Goal: Complete application form

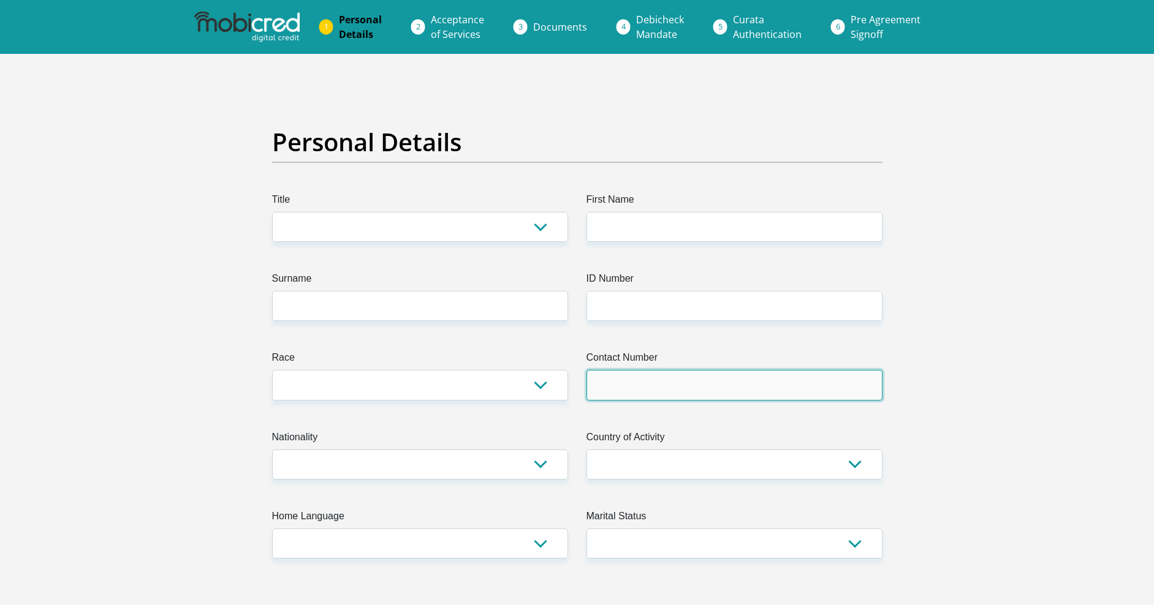
click at [724, 395] on input "Contact Number" at bounding box center [734, 385] width 296 height 30
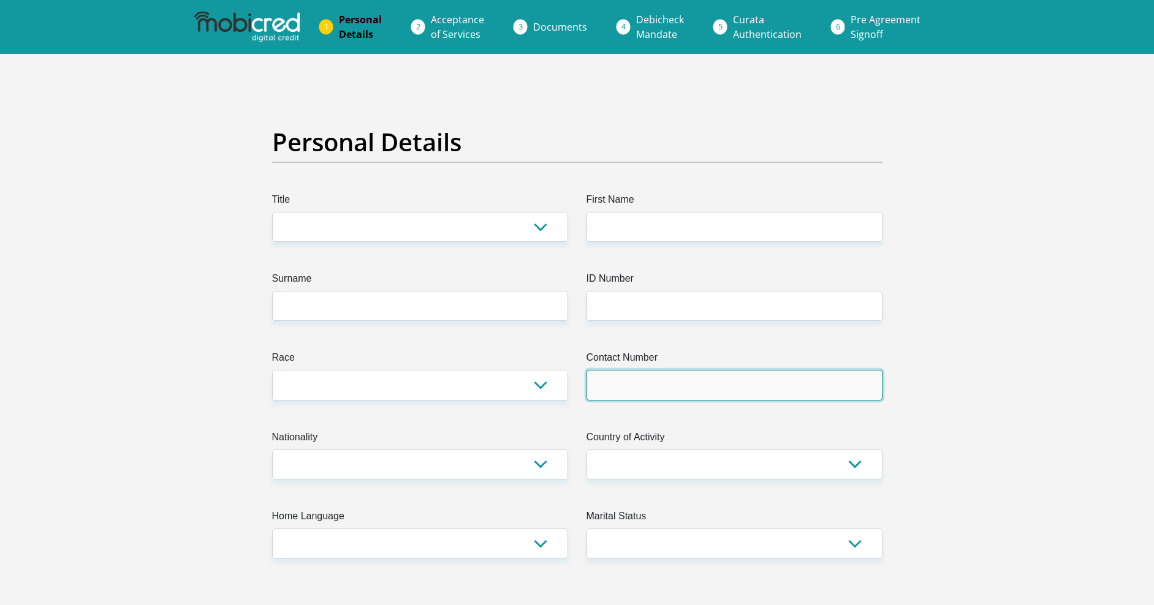
click at [725, 397] on input "Contact Number" at bounding box center [734, 385] width 296 height 30
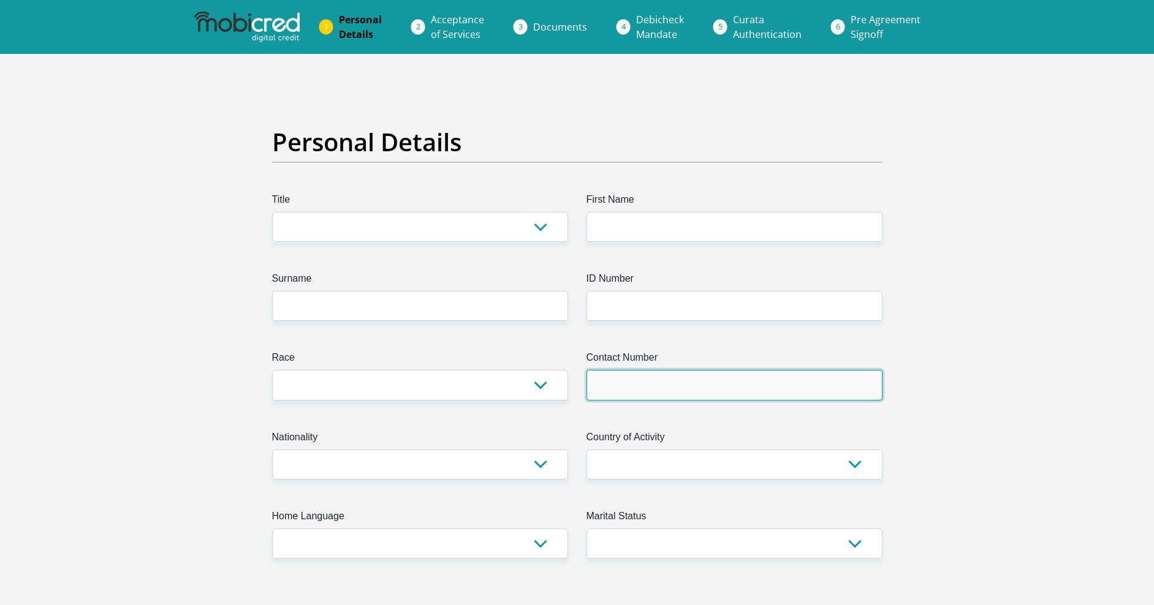
click at [727, 396] on input "Contact Number" at bounding box center [734, 385] width 296 height 30
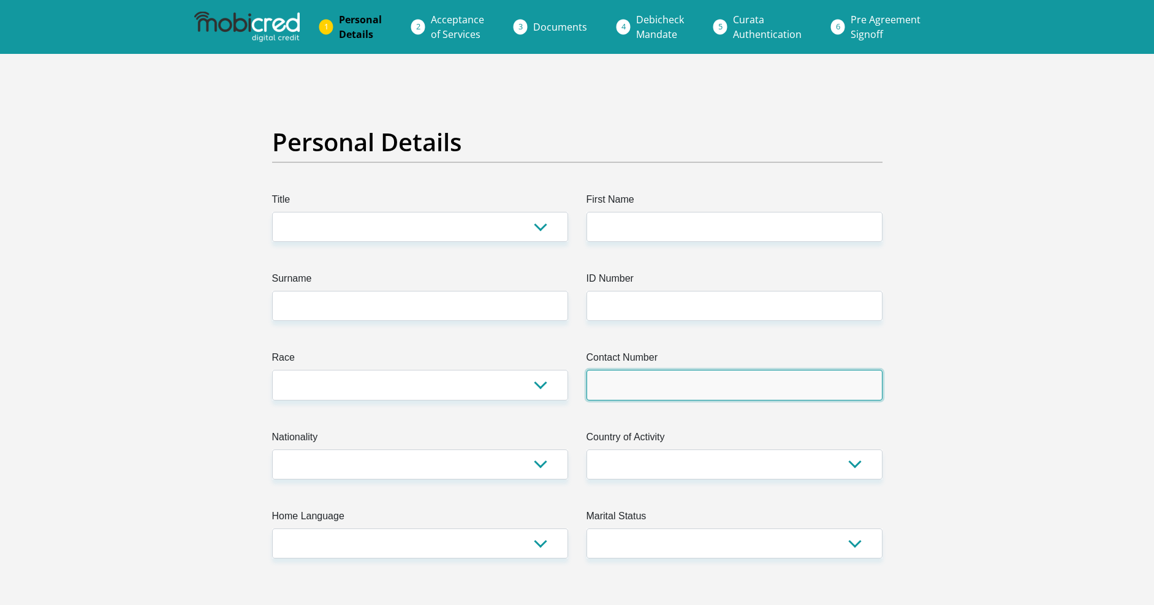
click at [722, 396] on input "Contact Number" at bounding box center [734, 385] width 296 height 30
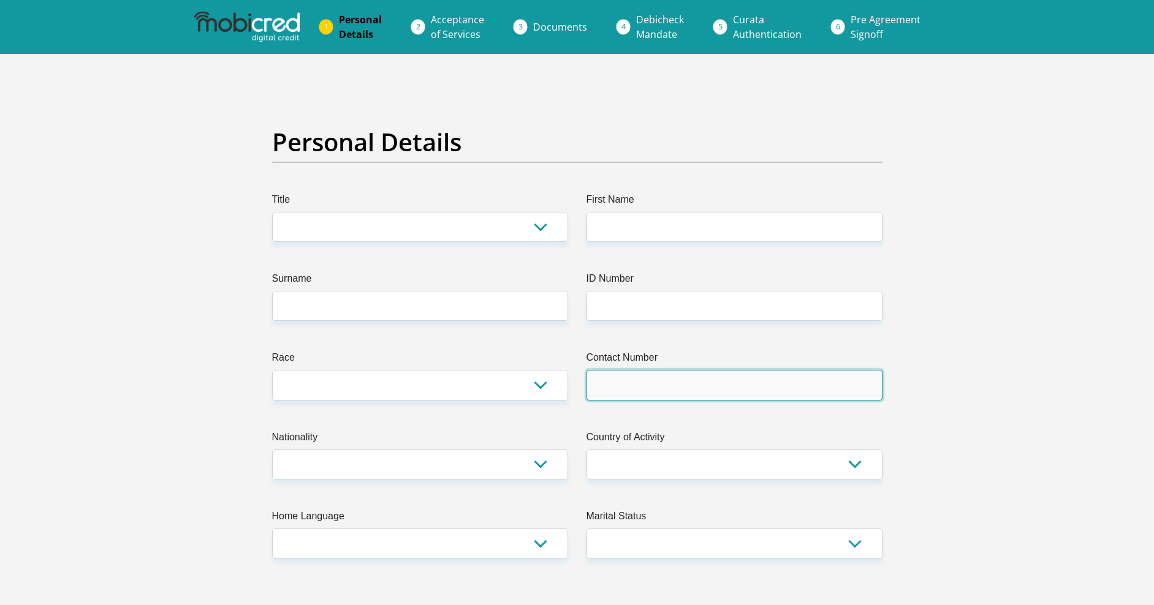
click at [725, 396] on input "Contact Number" at bounding box center [734, 385] width 296 height 30
